Goal: Information Seeking & Learning: Learn about a topic

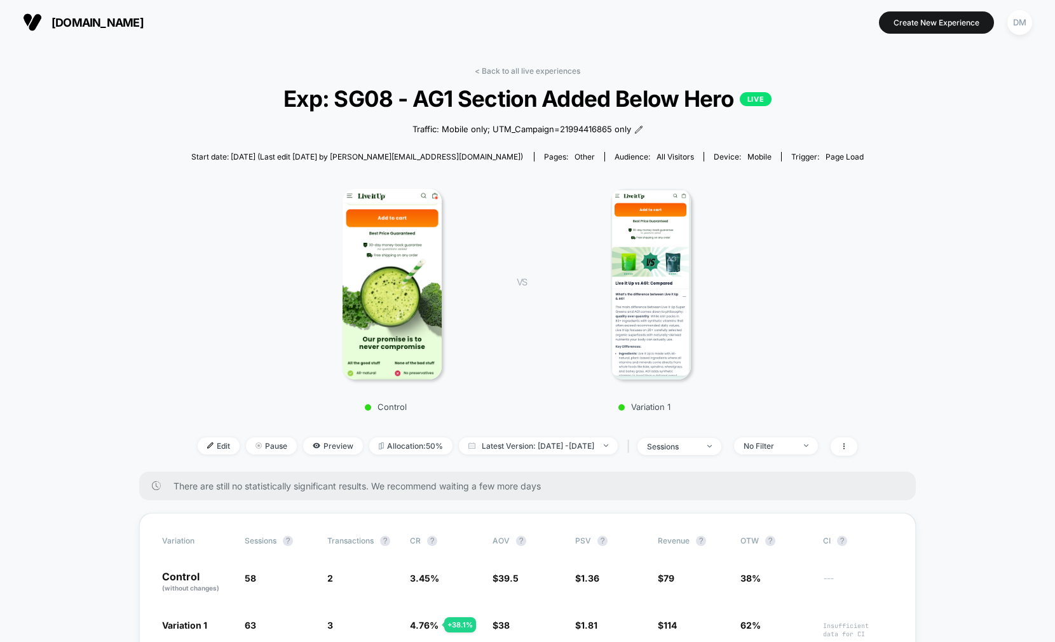
scroll to position [289, 0]
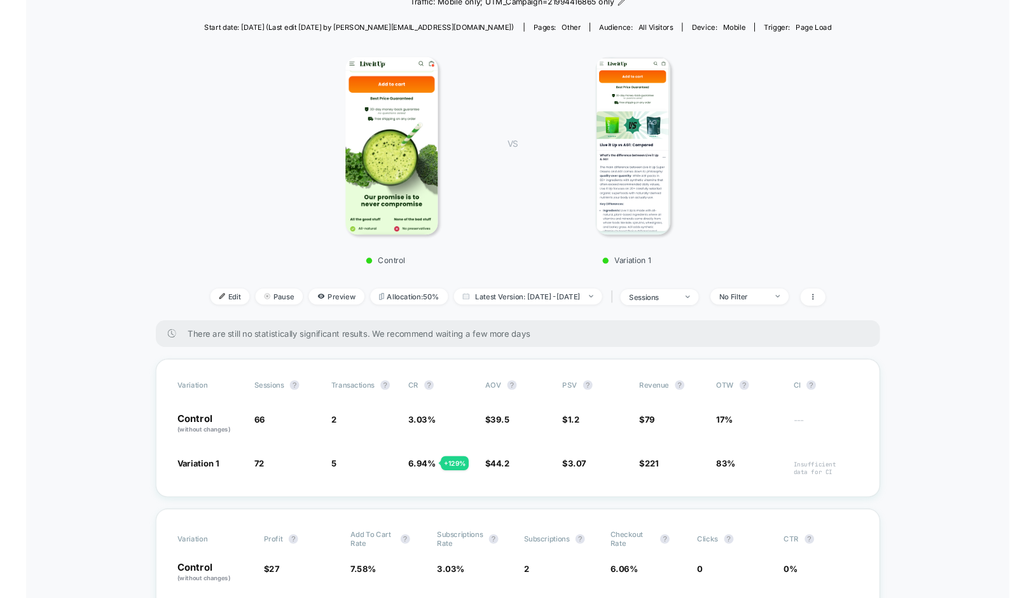
scroll to position [128, 0]
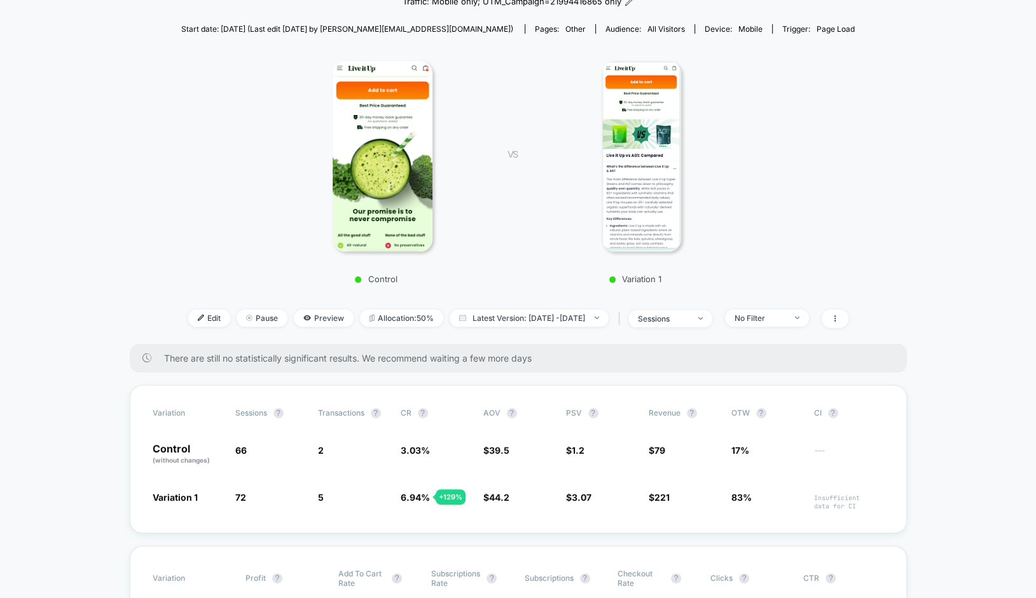
click at [205, 233] on div "Control VS Variation 1" at bounding box center [511, 168] width 673 height 244
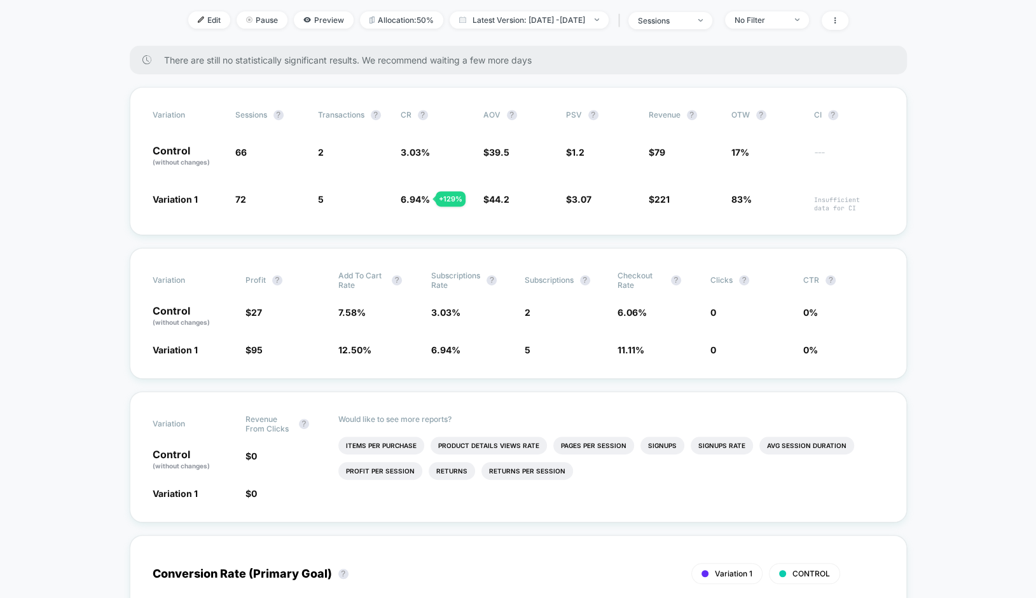
scroll to position [439, 0]
